Goal: Task Accomplishment & Management: Use online tool/utility

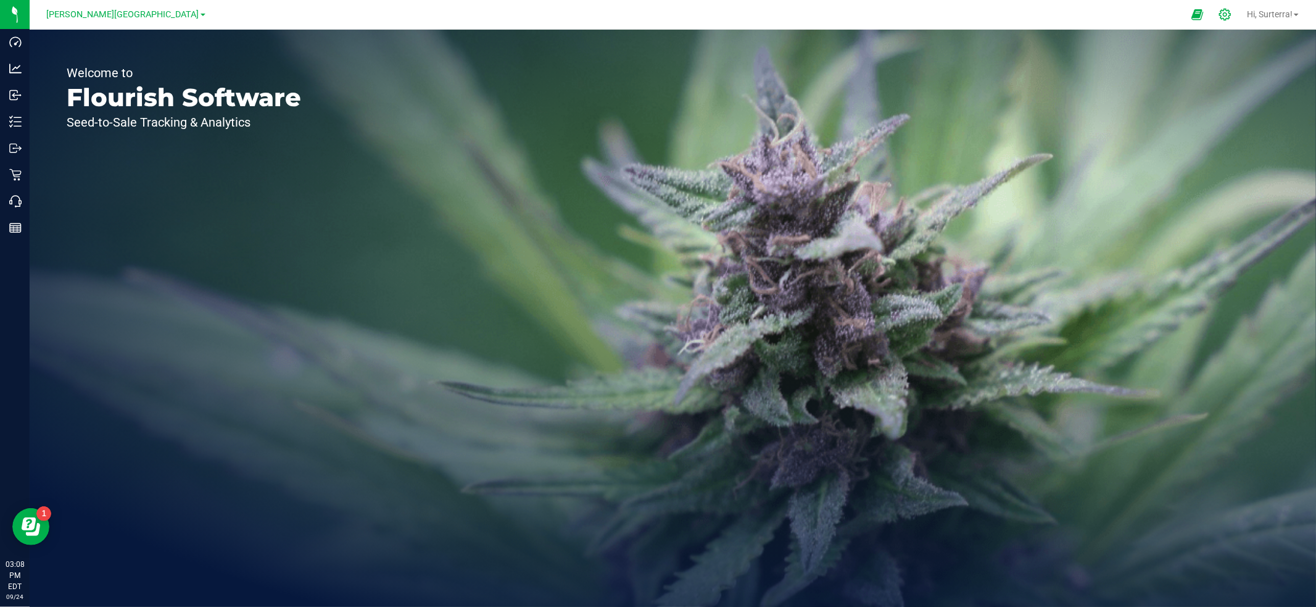
click at [1226, 15] on icon at bounding box center [1225, 15] width 12 height 12
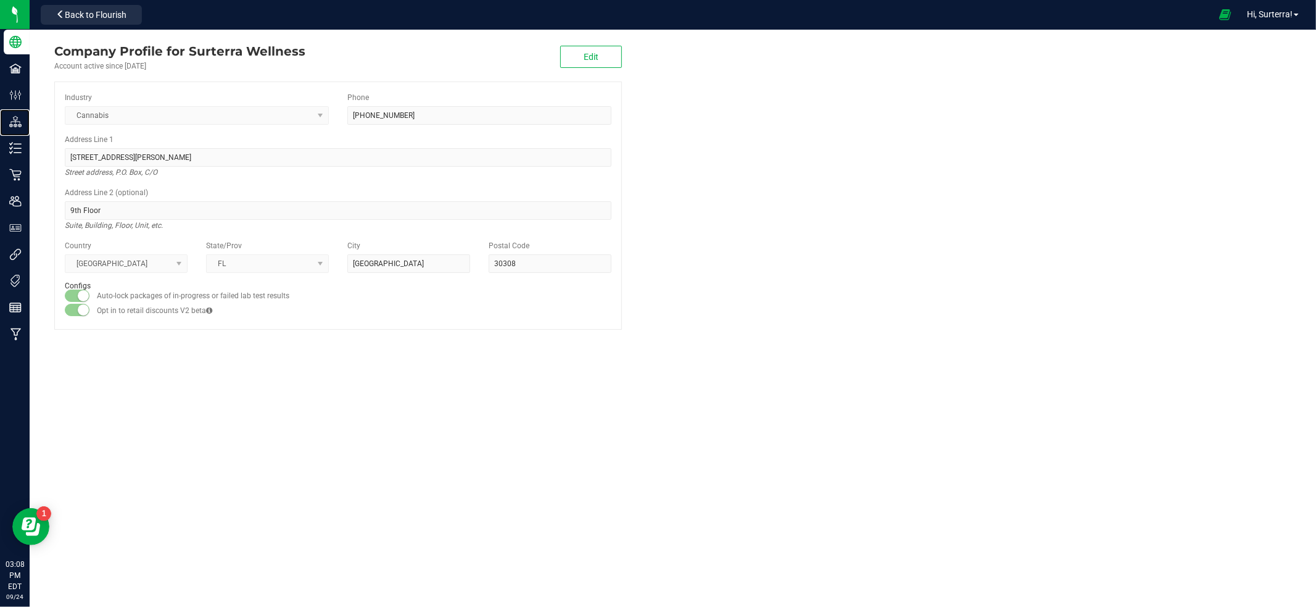
drag, startPoint x: 44, startPoint y: 126, endPoint x: 192, endPoint y: 145, distance: 149.3
click at [0, 0] on p "Distribution" at bounding box center [0, 0] width 0 height 0
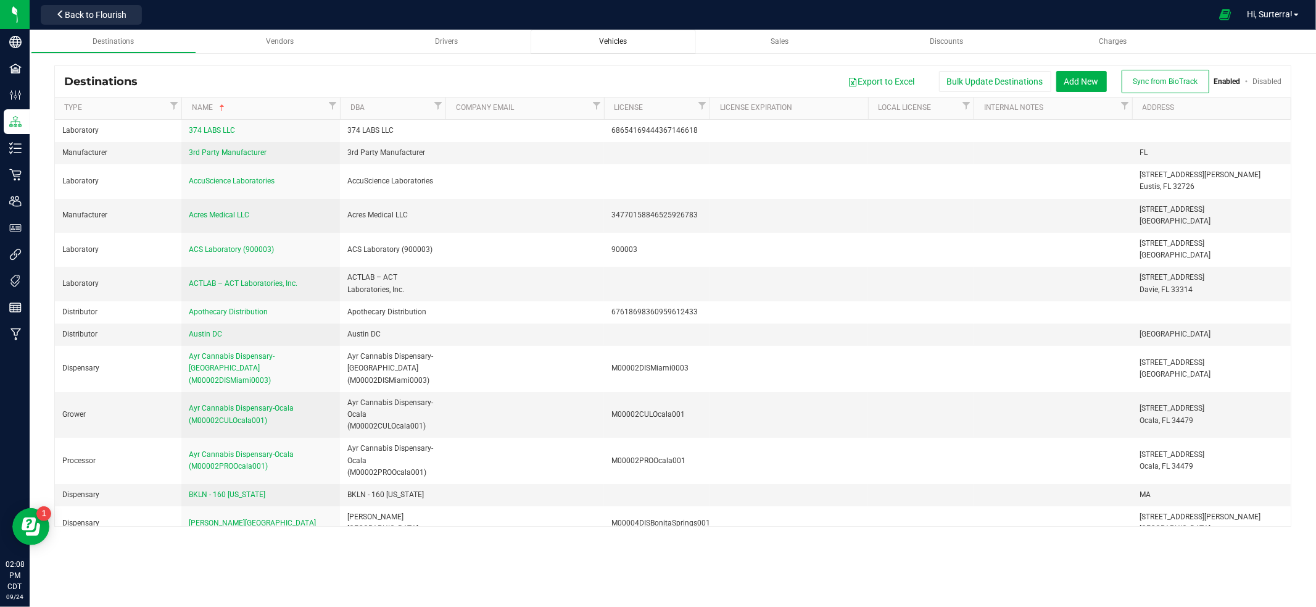
click at [609, 45] on span "Vehicles" at bounding box center [613, 41] width 28 height 9
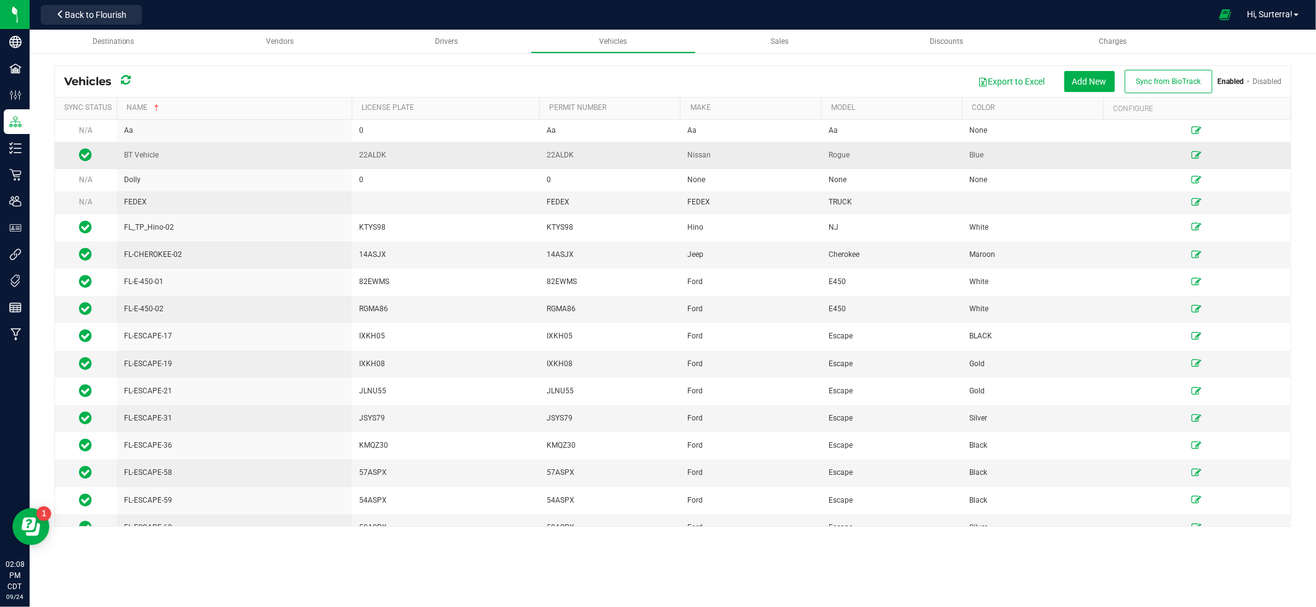
scroll to position [1296, 0]
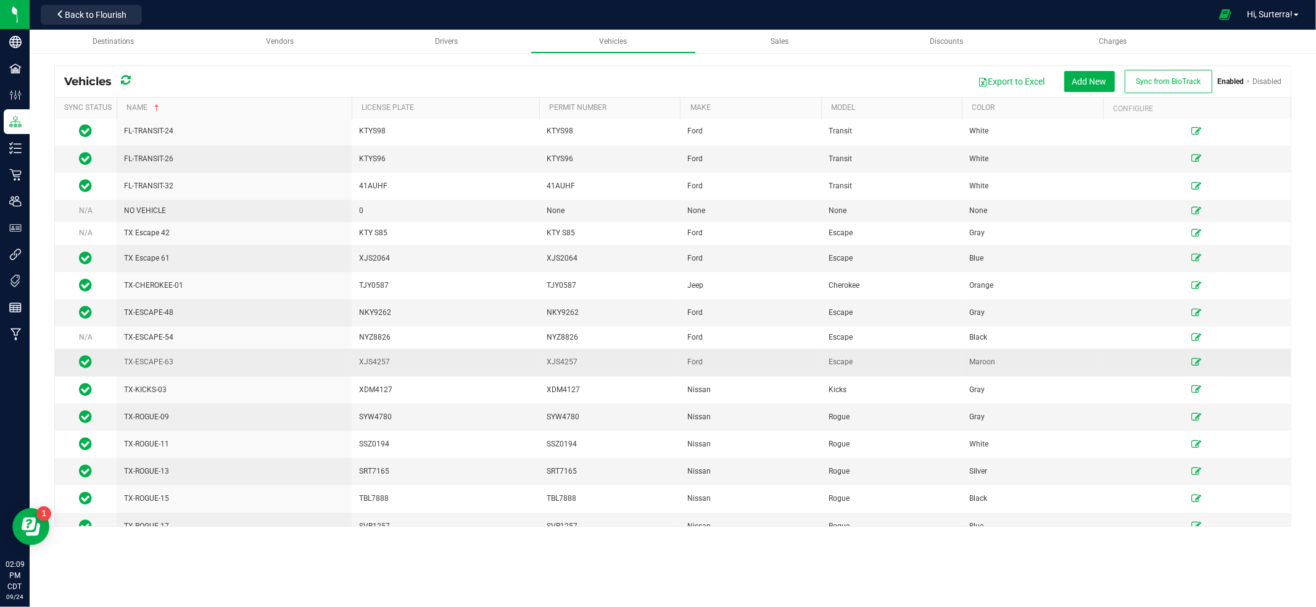
click at [86, 354] on icon at bounding box center [86, 361] width 13 height 15
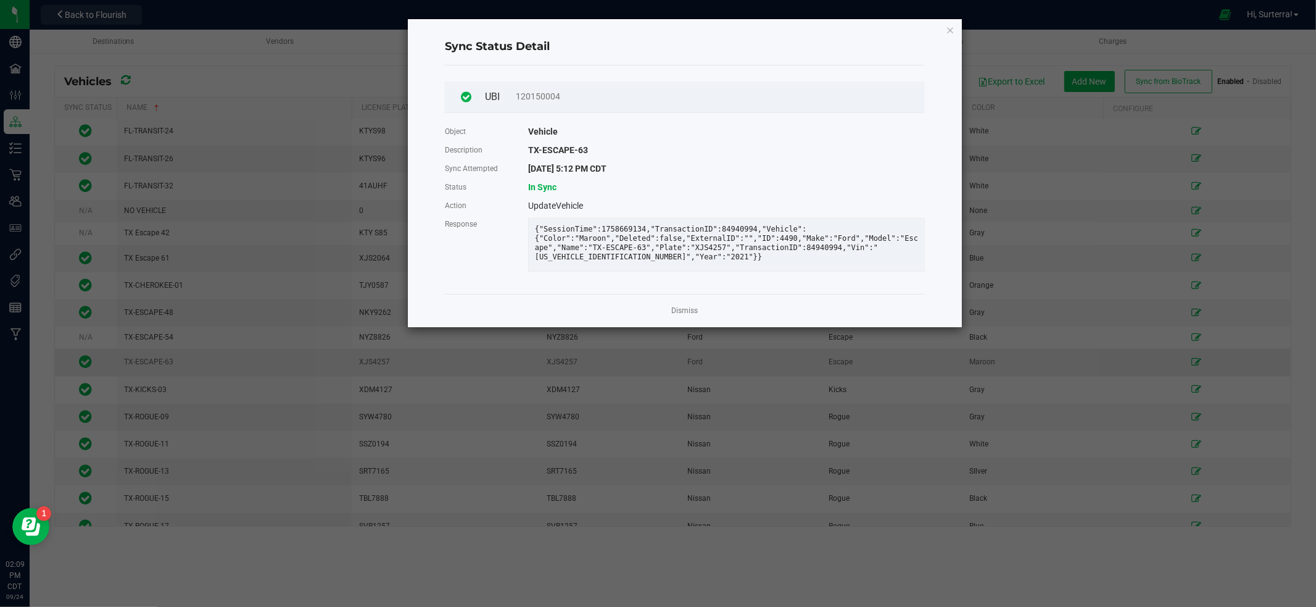
click at [673, 316] on link "Dismiss" at bounding box center [685, 310] width 27 height 10
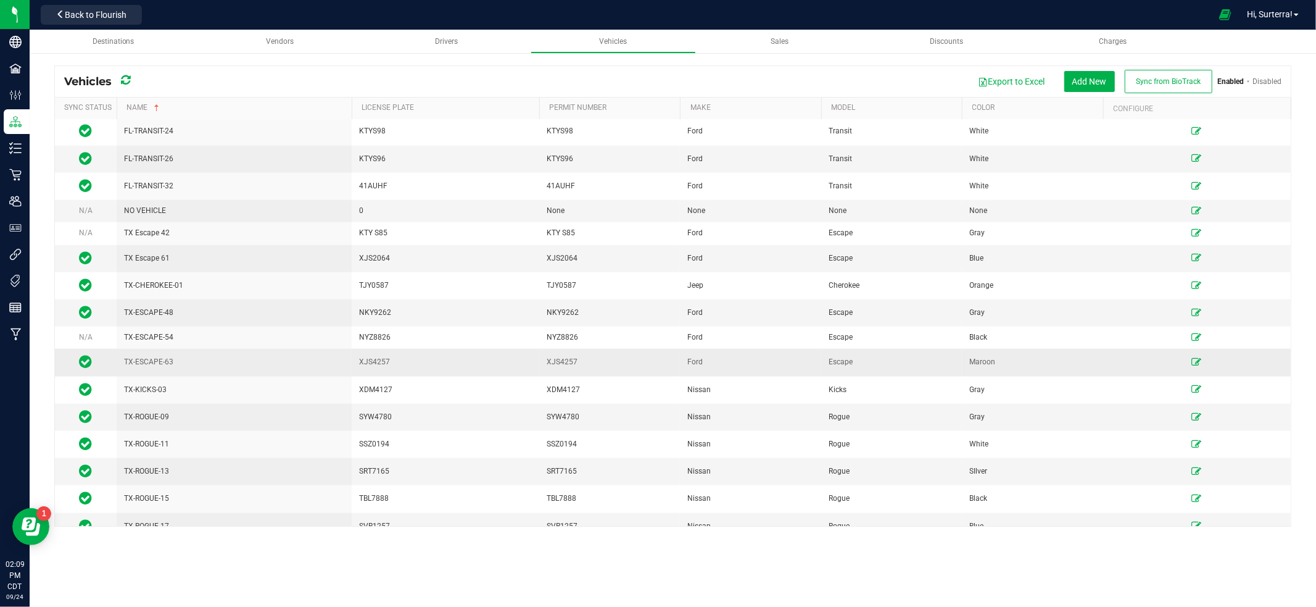
drag, startPoint x: 576, startPoint y: 313, endPoint x: 584, endPoint y: 310, distance: 9.2
click at [576, 349] on td "XJS4257" at bounding box center [609, 362] width 141 height 27
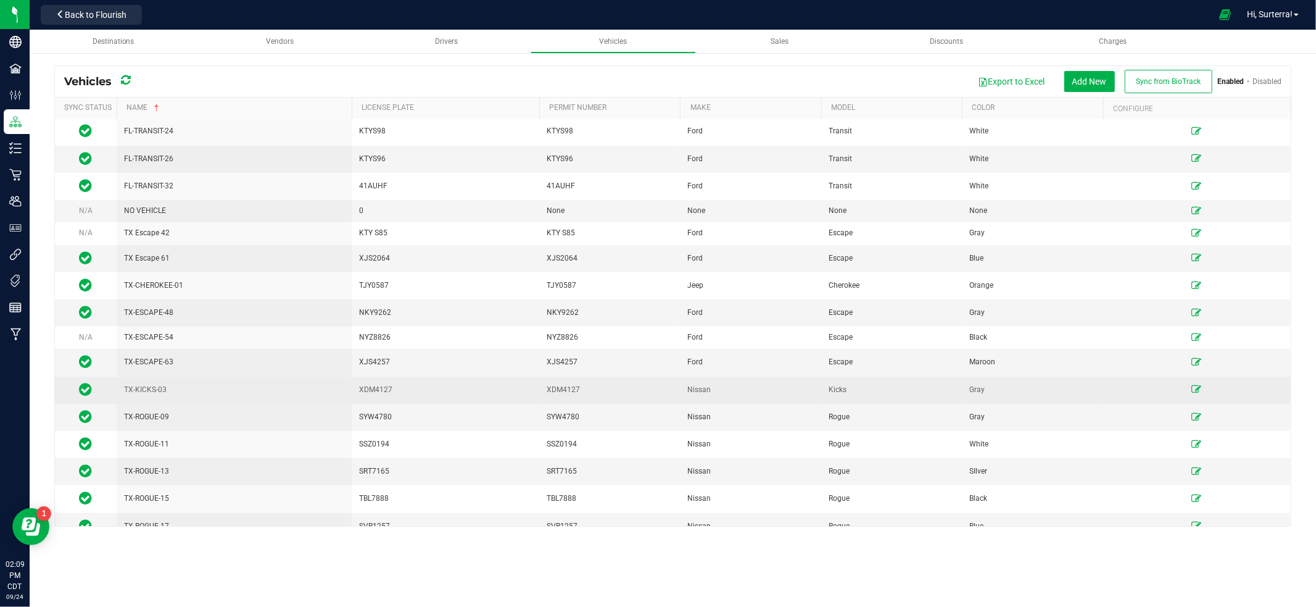
click at [89, 381] on icon at bounding box center [86, 388] width 13 height 15
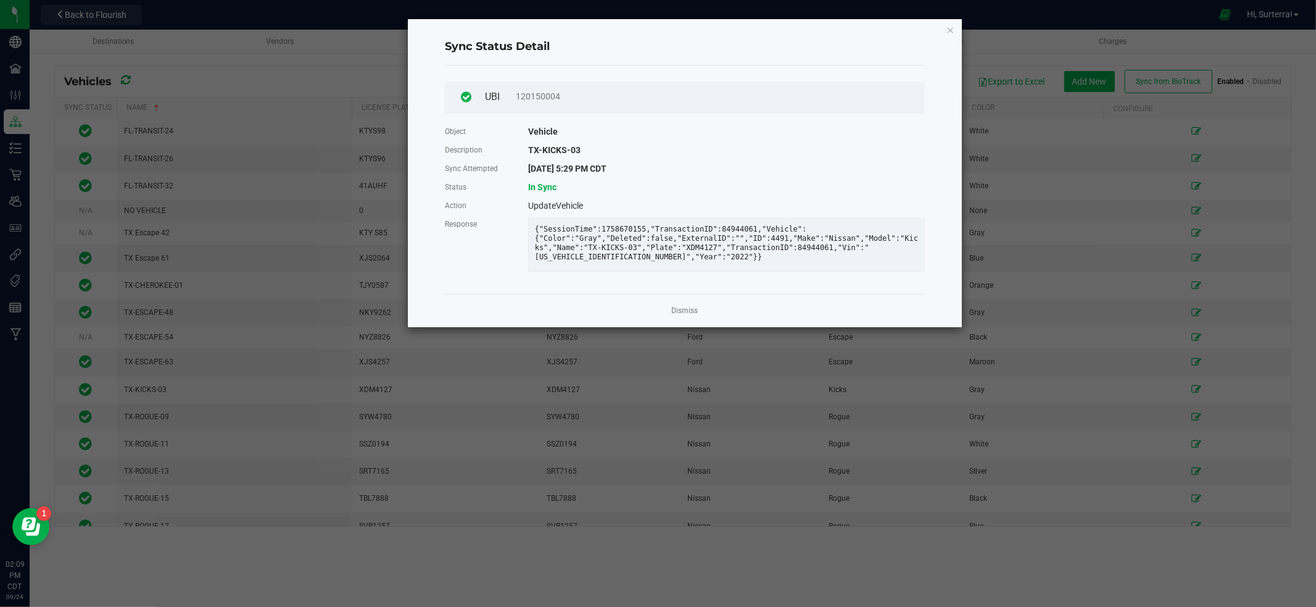
click at [534, 146] on div "TX-KICKS-03" at bounding box center [726, 150] width 415 height 19
copy div "TX-KICKS-03"
drag, startPoint x: 534, startPoint y: 146, endPoint x: 586, endPoint y: 147, distance: 51.2
click at [581, 147] on div "TX-KICKS-03" at bounding box center [726, 150] width 415 height 19
drag, startPoint x: 682, startPoint y: 316, endPoint x: 528, endPoint y: 331, distance: 155.0
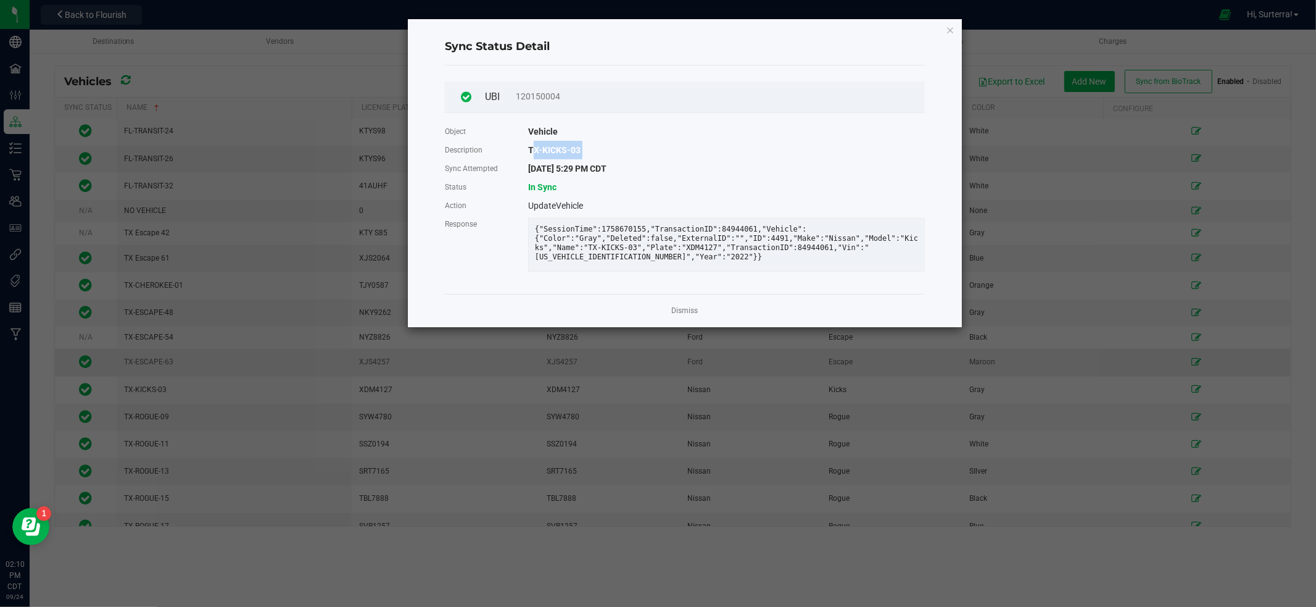
click at [681, 316] on link "Dismiss" at bounding box center [685, 310] width 27 height 10
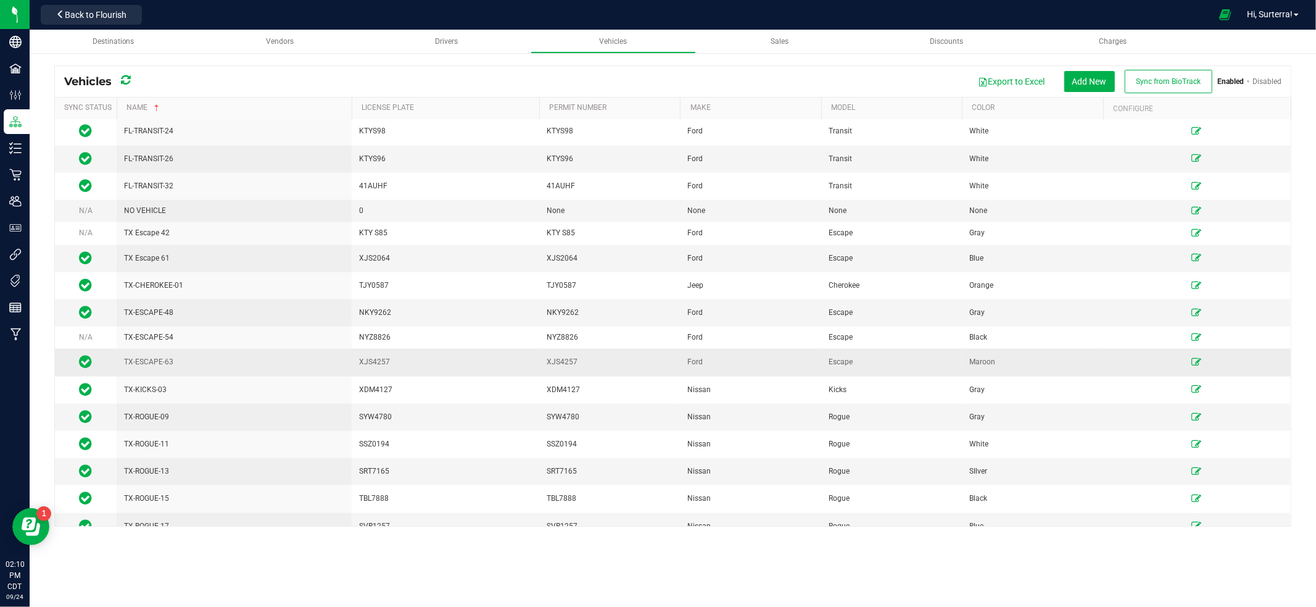
click at [125, 357] on span "TX-ESCAPE-63" at bounding box center [148, 361] width 49 height 9
drag, startPoint x: 127, startPoint y: 323, endPoint x: 170, endPoint y: 323, distance: 42.6
click at [170, 357] on span "TX-ESCAPE-63" at bounding box center [148, 361] width 49 height 9
copy span "TX-ESCAPE-63"
click at [1256, 9] on span "Hi, Surterra!" at bounding box center [1270, 14] width 46 height 10
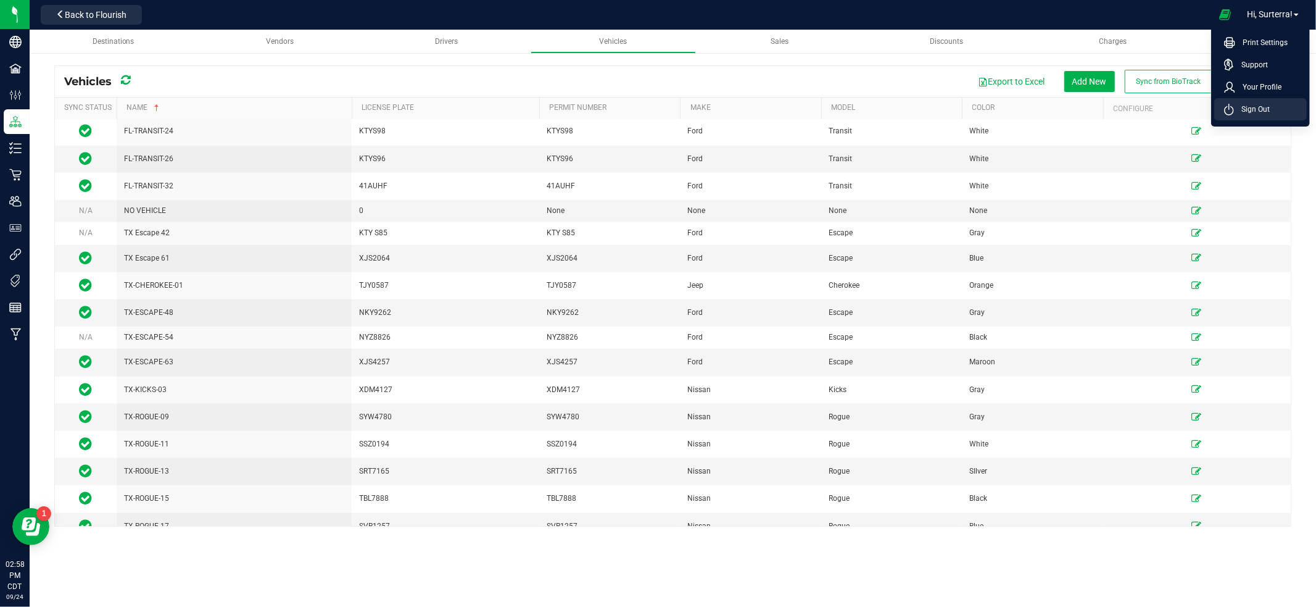
click at [1262, 114] on span "Sign Out" at bounding box center [1252, 109] width 36 height 12
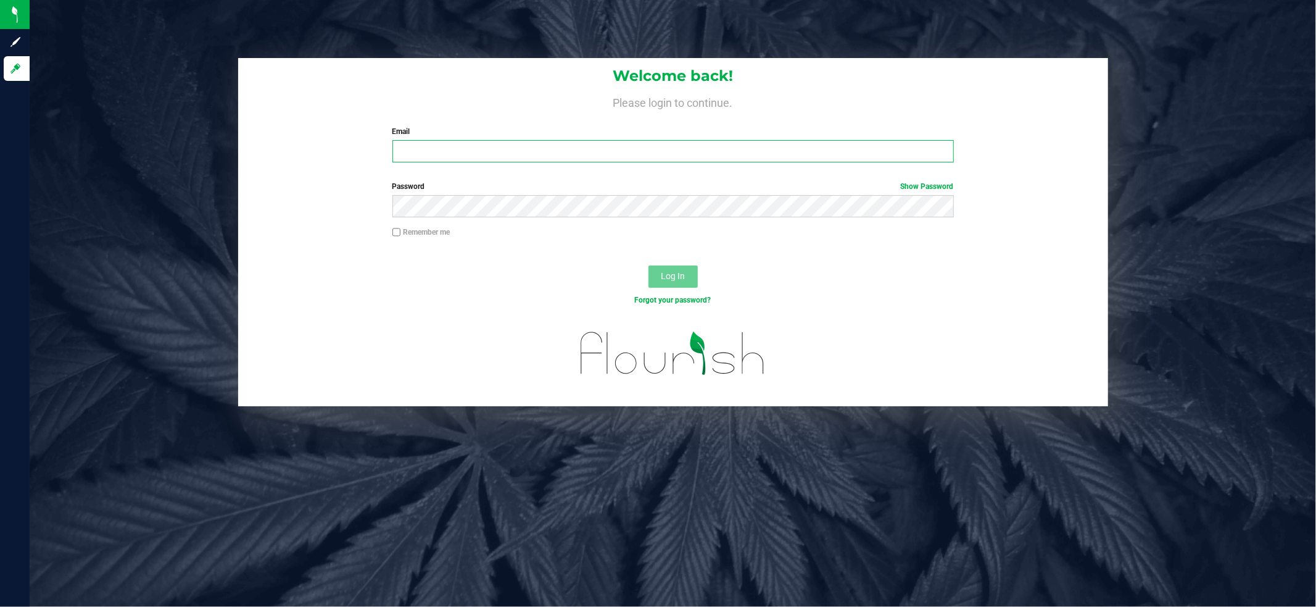
type input "[EMAIL_ADDRESS][DOMAIN_NAME]"
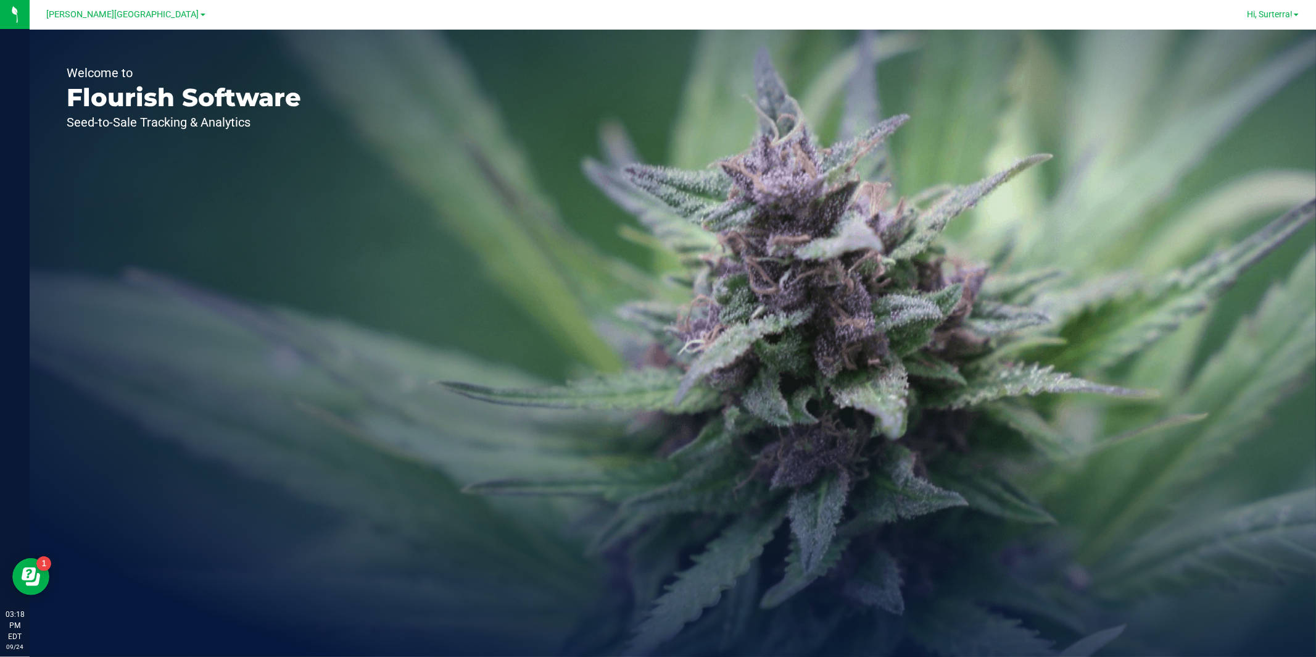
click at [1278, 17] on span "Hi, Surterra!" at bounding box center [1270, 14] width 46 height 10
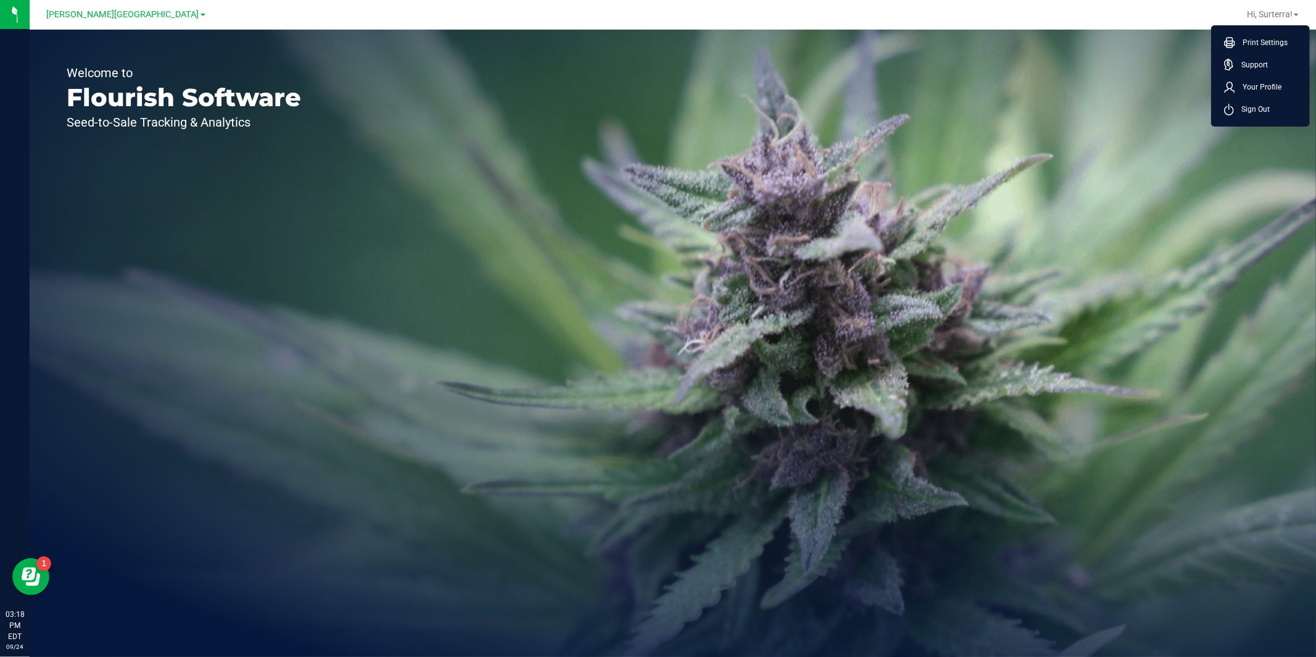
click at [1256, 103] on span "Sign Out" at bounding box center [1252, 109] width 36 height 12
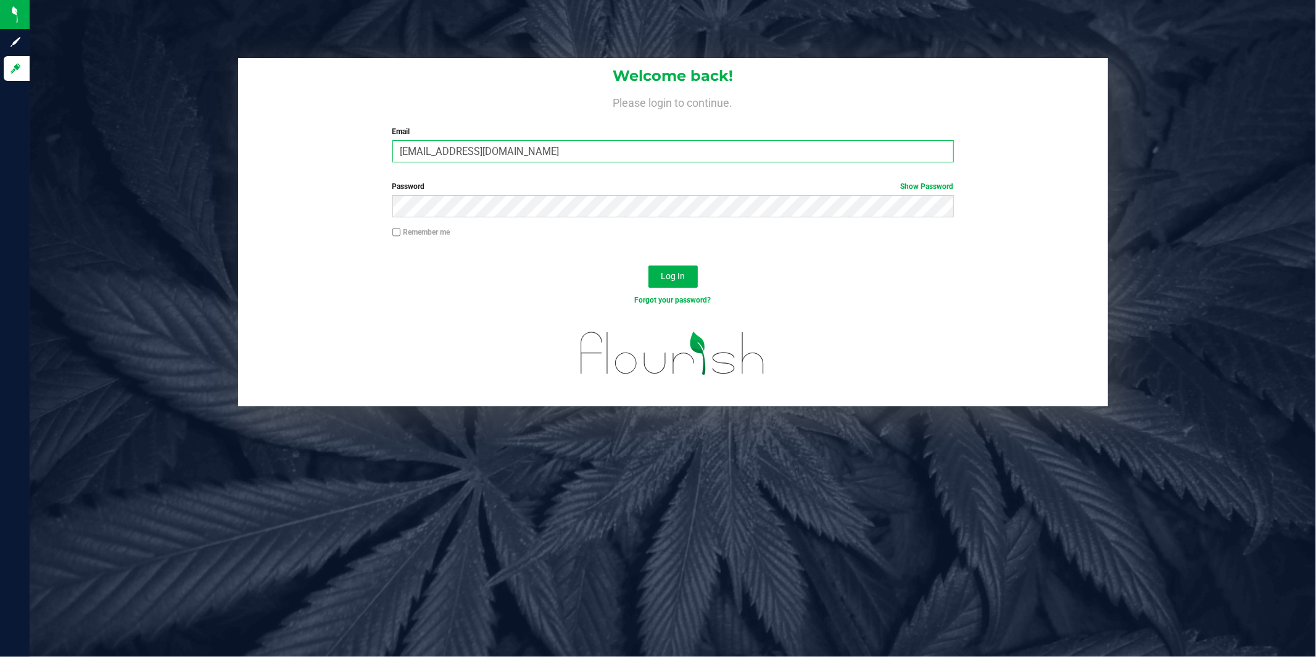
drag, startPoint x: 618, startPoint y: 160, endPoint x: 520, endPoint y: 158, distance: 97.5
click at [610, 160] on input "[EMAIL_ADDRESS][DOMAIN_NAME]" at bounding box center [673, 151] width 562 height 22
drag, startPoint x: 442, startPoint y: 152, endPoint x: 747, endPoint y: 154, distance: 304.2
click at [747, 154] on input "[EMAIL_ADDRESS][DOMAIN_NAME]" at bounding box center [673, 151] width 562 height 22
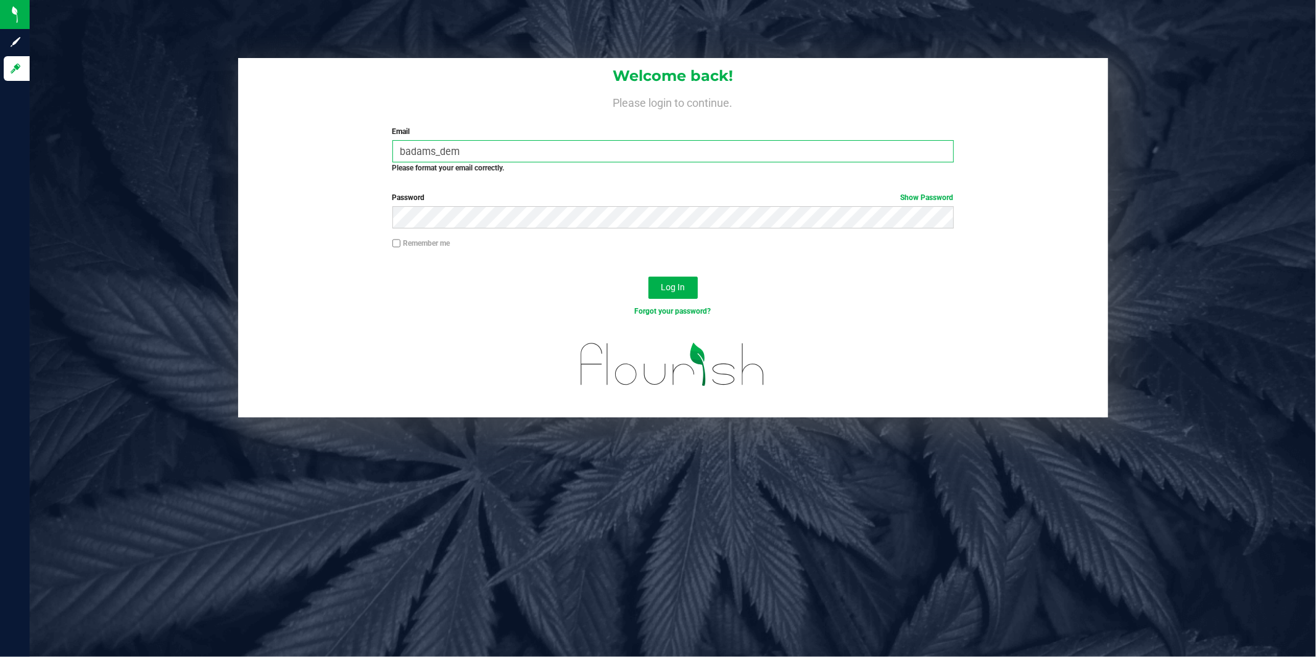
type input "[EMAIL_ADDRESS][DOMAIN_NAME]"
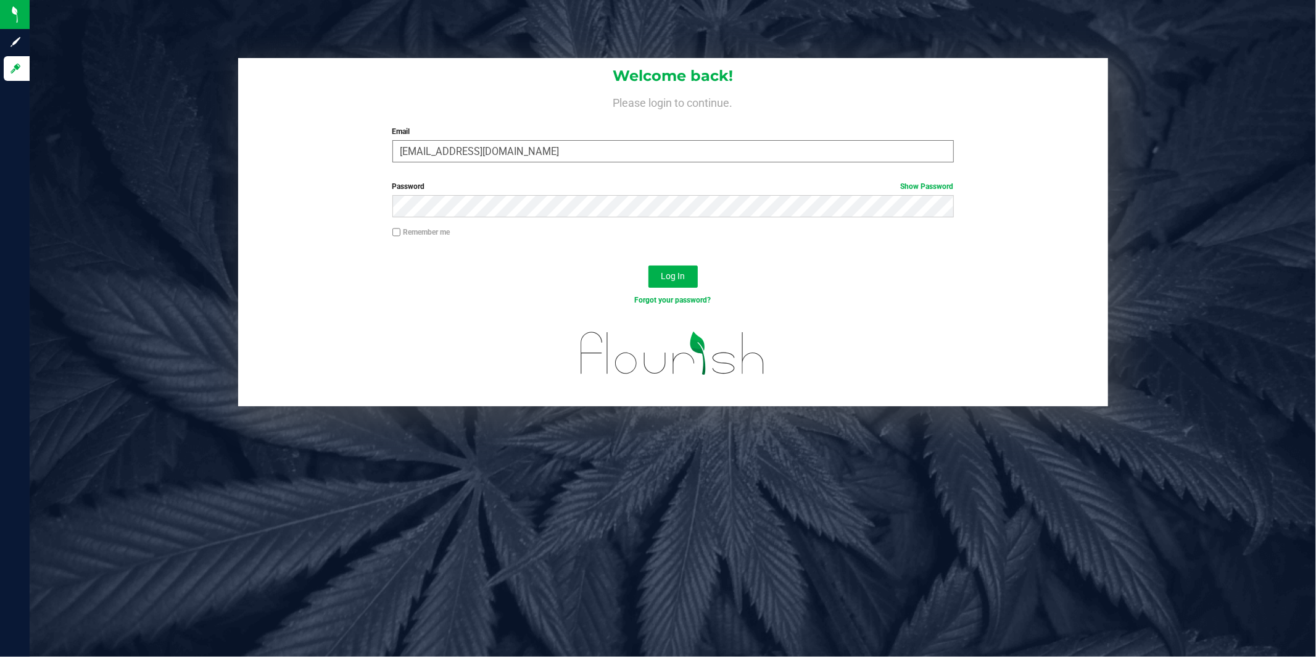
click at [649, 265] on button "Log In" at bounding box center [673, 276] width 49 height 22
